Goal: Find specific page/section: Find specific page/section

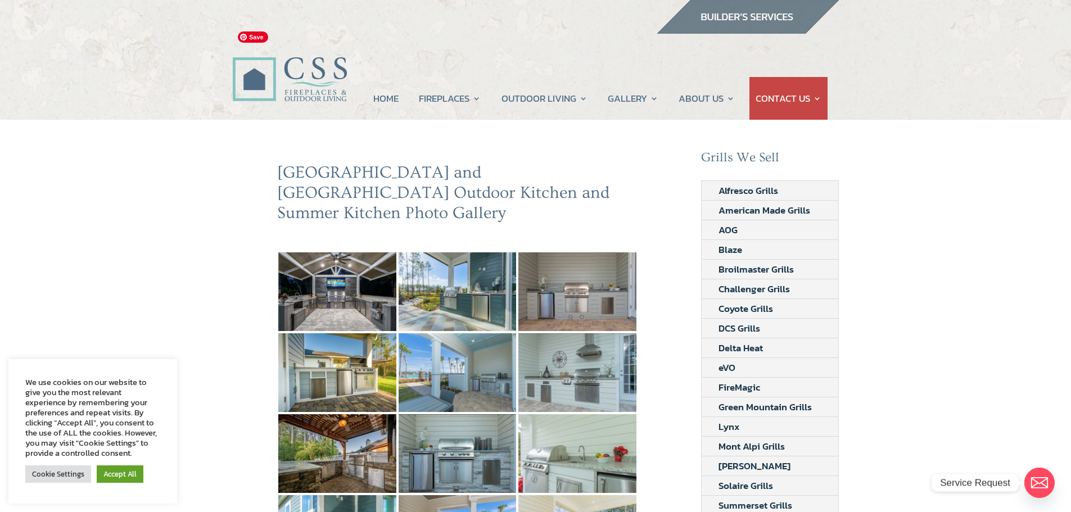
click at [304, 70] on img at bounding box center [289, 67] width 115 height 82
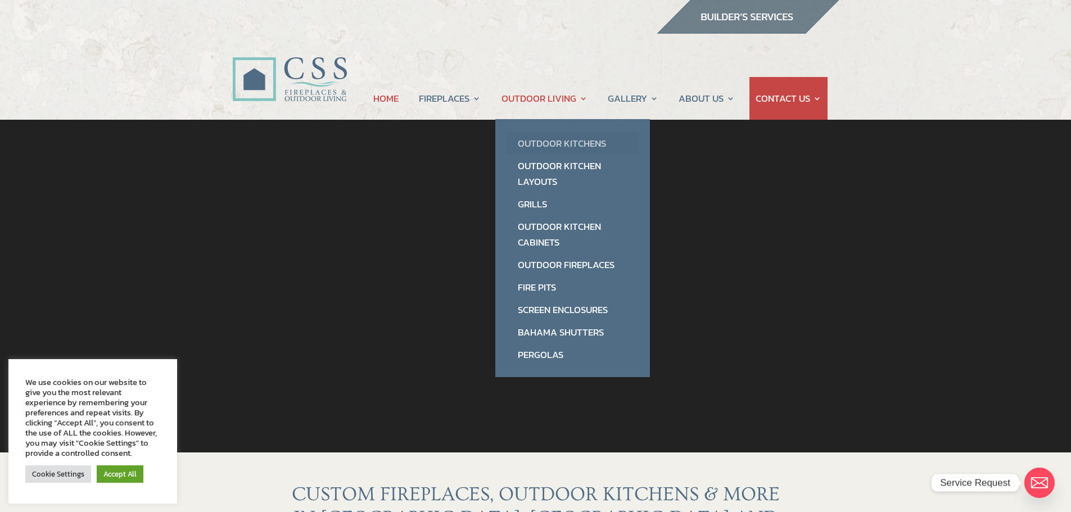
click at [552, 144] on link "Outdoor Kitchens" at bounding box center [573, 143] width 132 height 22
